Goal: Task Accomplishment & Management: Complete application form

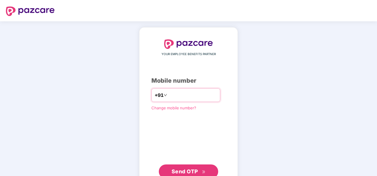
click at [181, 99] on input "number" at bounding box center [192, 95] width 49 height 9
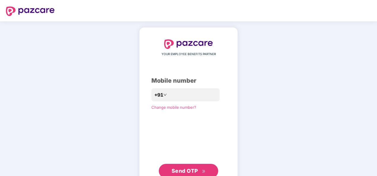
click at [185, 166] on button "Send OTP" at bounding box center [188, 171] width 59 height 14
click at [187, 172] on span "Send OTP" at bounding box center [185, 171] width 26 height 6
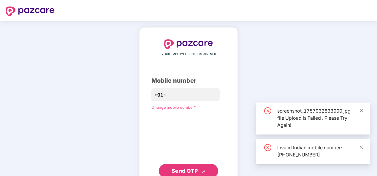
click at [359, 112] on icon "close" at bounding box center [361, 111] width 4 height 4
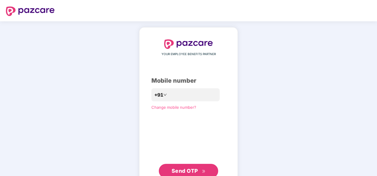
scroll to position [20, 0]
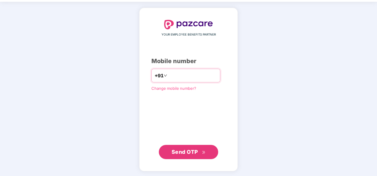
click at [168, 75] on input "**********" at bounding box center [192, 75] width 49 height 9
type input "**********"
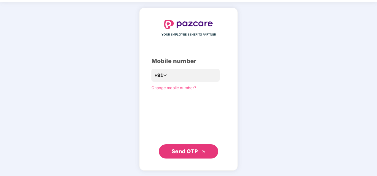
click at [181, 153] on span "Send OTP" at bounding box center [185, 151] width 26 height 6
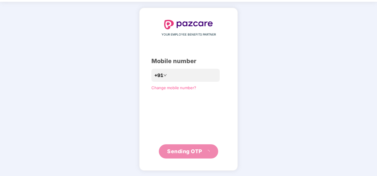
scroll to position [17, 0]
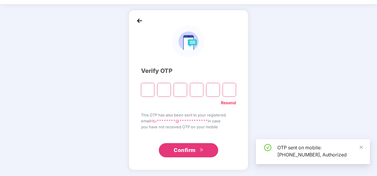
type input "*"
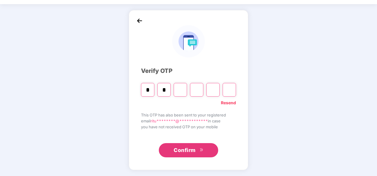
type input "*"
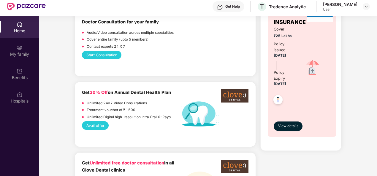
scroll to position [399, 0]
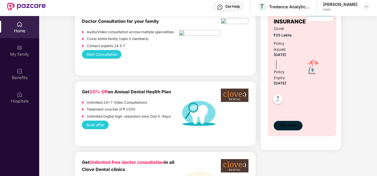
click at [285, 123] on span "View details" at bounding box center [288, 126] width 20 height 6
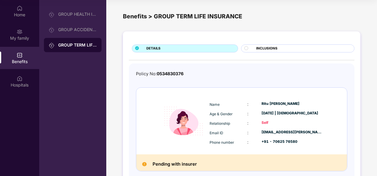
click at [272, 47] on span "INCLUSIONS" at bounding box center [266, 48] width 21 height 5
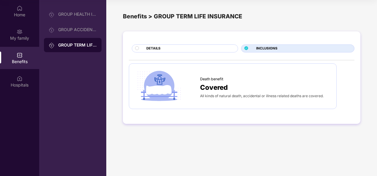
click at [207, 47] on div "DETAILS" at bounding box center [188, 49] width 91 height 6
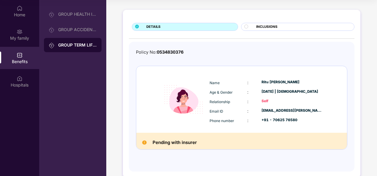
scroll to position [22, 0]
click at [72, 29] on div "GROUP ACCIDENTAL INSURANCE" at bounding box center [77, 29] width 39 height 5
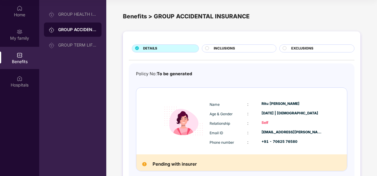
click at [253, 48] on div "INCLUSIONS" at bounding box center [242, 49] width 62 height 6
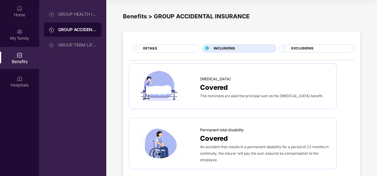
click at [306, 47] on span "EXCLUSIONS" at bounding box center [302, 48] width 22 height 5
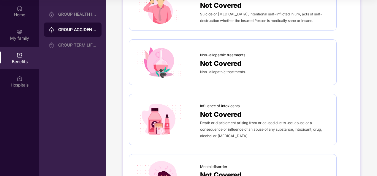
scroll to position [344, 0]
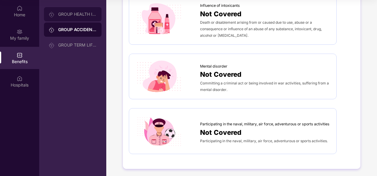
click at [75, 19] on div "GROUP HEALTH INSURANCE" at bounding box center [73, 14] width 58 height 14
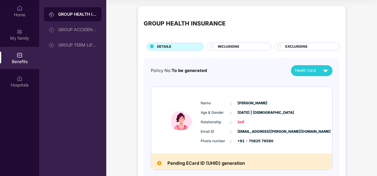
click at [237, 47] on span "INCLUSIONS" at bounding box center [228, 46] width 21 height 5
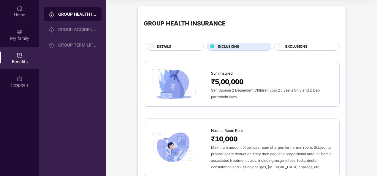
click at [312, 44] on div "EXCLUSIONS" at bounding box center [309, 47] width 54 height 6
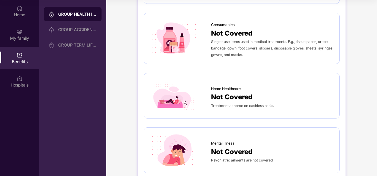
scroll to position [450, 0]
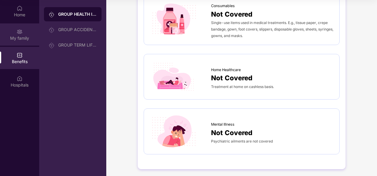
click at [14, 44] on div "My family" at bounding box center [19, 34] width 39 height 22
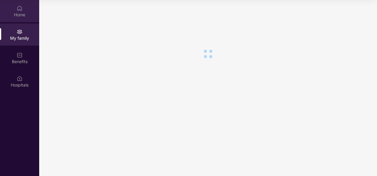
click at [18, 14] on div "Home" at bounding box center [19, 15] width 39 height 6
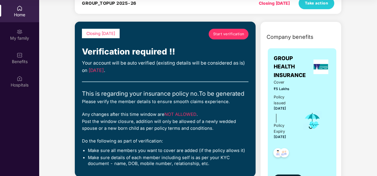
scroll to position [38, 0]
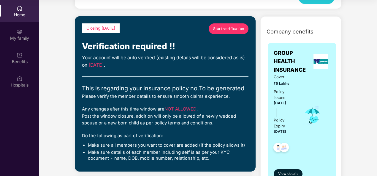
click at [232, 31] on span "Start verification" at bounding box center [228, 29] width 31 height 6
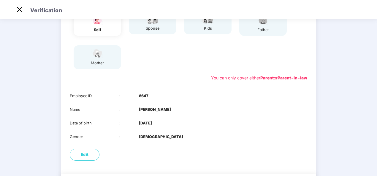
scroll to position [68, 0]
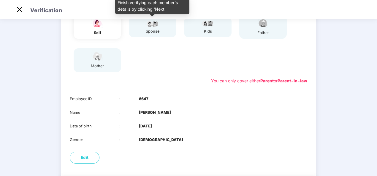
click at [153, 28] on div "spouse" at bounding box center [152, 27] width 15 height 15
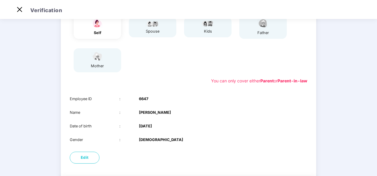
scroll to position [107, 0]
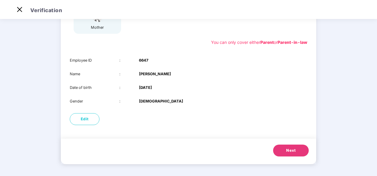
click at [282, 147] on button "Next" at bounding box center [291, 151] width 36 height 12
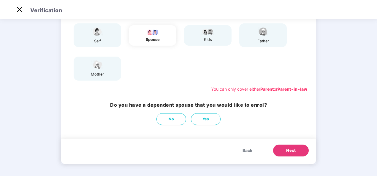
click at [293, 150] on span "Next" at bounding box center [290, 151] width 9 height 6
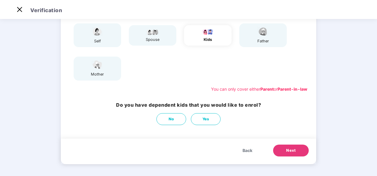
click at [293, 150] on span "Next" at bounding box center [290, 151] width 9 height 6
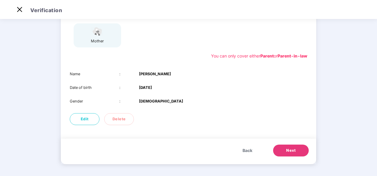
scroll to position [83, 0]
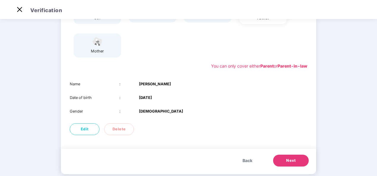
click at [294, 165] on button "Next" at bounding box center [291, 161] width 36 height 12
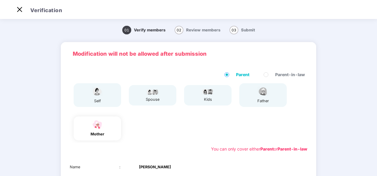
scroll to position [93, 0]
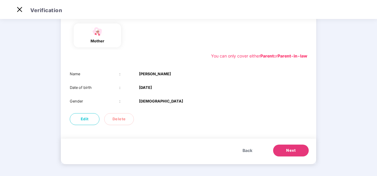
click at [290, 148] on span "Next" at bounding box center [290, 151] width 9 height 6
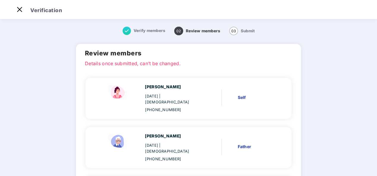
scroll to position [74, 0]
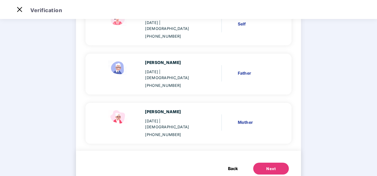
click at [267, 166] on div "Next" at bounding box center [270, 169] width 9 height 6
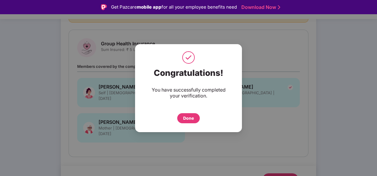
click at [187, 122] on div "Done" at bounding box center [188, 118] width 23 height 10
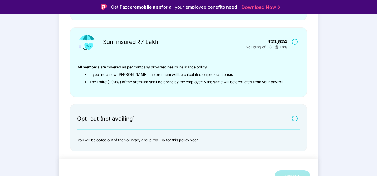
scroll to position [14, 0]
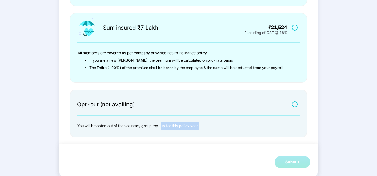
drag, startPoint x: 161, startPoint y: 124, endPoint x: 221, endPoint y: 128, distance: 60.1
click at [221, 128] on p "You will be opted out of the voluntary group top-up for this policy year." at bounding box center [184, 126] width 215 height 7
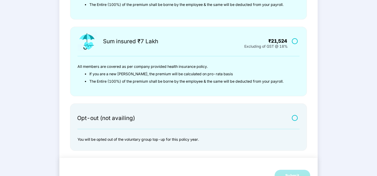
scroll to position [214, 0]
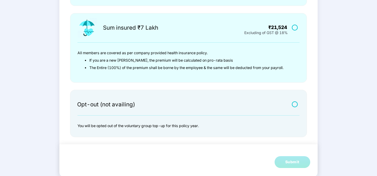
click at [295, 104] on label at bounding box center [295, 104] width 7 height 5
click at [288, 166] on button "Submit" at bounding box center [292, 162] width 36 height 12
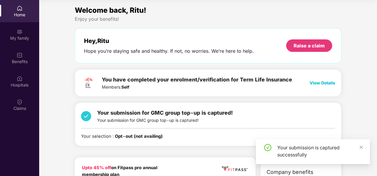
click at [365, 148] on div "Your submission is captured successsfully" at bounding box center [313, 151] width 114 height 25
click at [362, 148] on icon "close" at bounding box center [361, 147] width 4 height 4
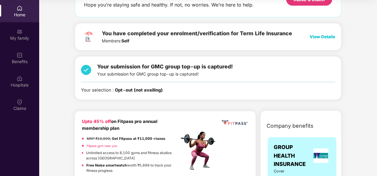
scroll to position [47, 0]
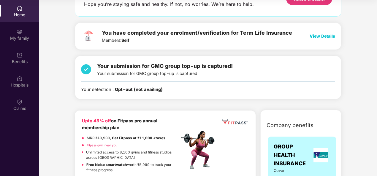
click at [313, 36] on span "View Details" at bounding box center [322, 36] width 26 height 5
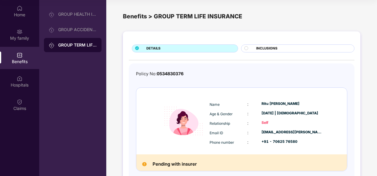
scroll to position [31, 0]
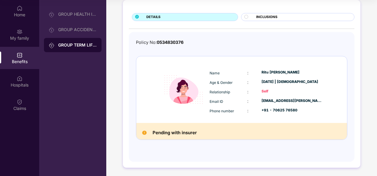
click at [261, 15] on span "INCLUSIONS" at bounding box center [266, 17] width 21 height 5
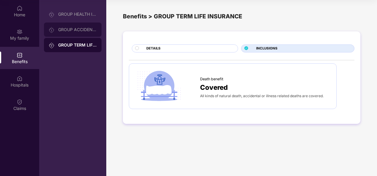
click at [66, 31] on div "GROUP ACCIDENTAL INSURANCE" at bounding box center [77, 29] width 39 height 5
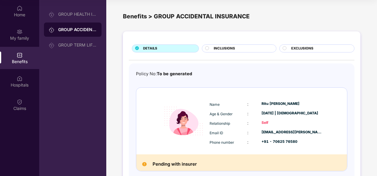
click at [224, 44] on div "DETAILS INCLUSIONS EXCLUSIONS Policy No: To be generated Name : [PERSON_NAME] A…" at bounding box center [241, 115] width 237 height 168
click at [223, 50] on span "INCLUSIONS" at bounding box center [224, 48] width 21 height 5
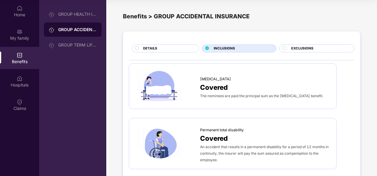
scroll to position [0, 0]
click at [311, 50] on span "EXCLUSIONS" at bounding box center [302, 48] width 22 height 5
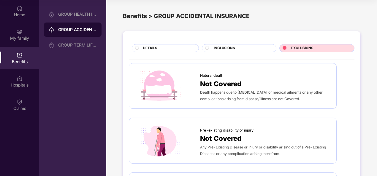
click at [162, 47] on div "DETAILS" at bounding box center [167, 49] width 55 height 6
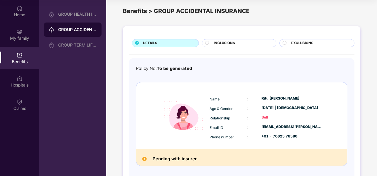
scroll to position [0, 0]
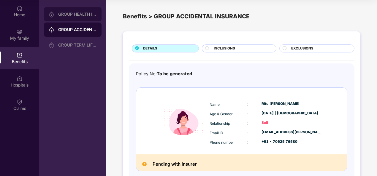
click at [75, 19] on div "GROUP HEALTH INSURANCE" at bounding box center [73, 14] width 58 height 14
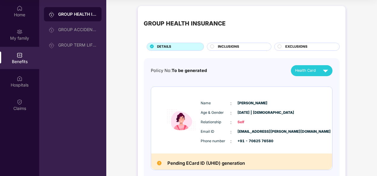
click at [230, 43] on div "INCLUSIONS" at bounding box center [239, 47] width 64 height 8
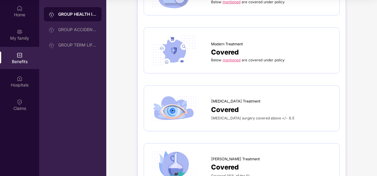
scroll to position [978, 0]
